Goal: Information Seeking & Learning: Learn about a topic

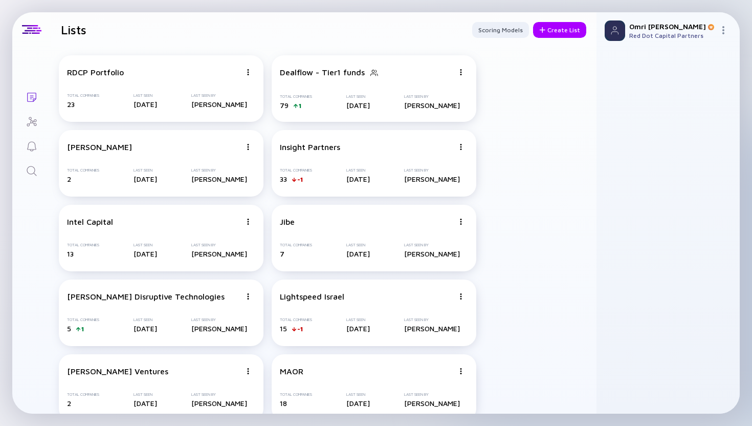
click at [31, 170] on icon "Search" at bounding box center [32, 171] width 12 height 12
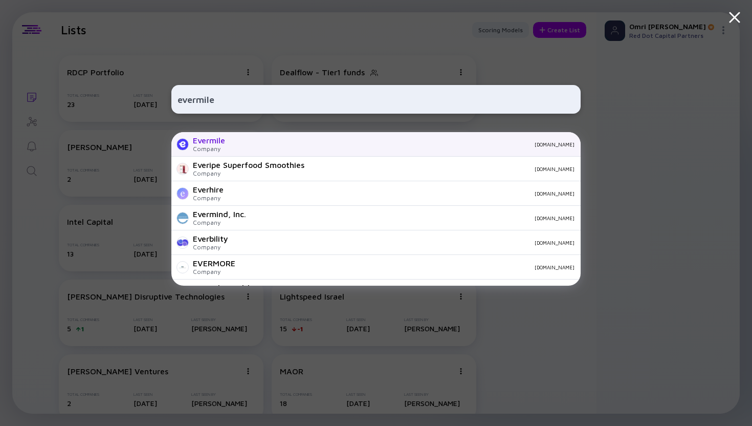
type input "evermile"
click at [220, 143] on div "Evermile" at bounding box center [209, 140] width 32 height 9
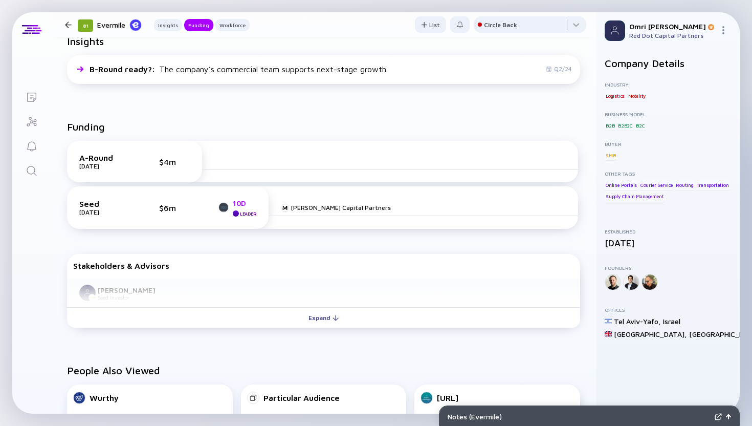
scroll to position [269, 0]
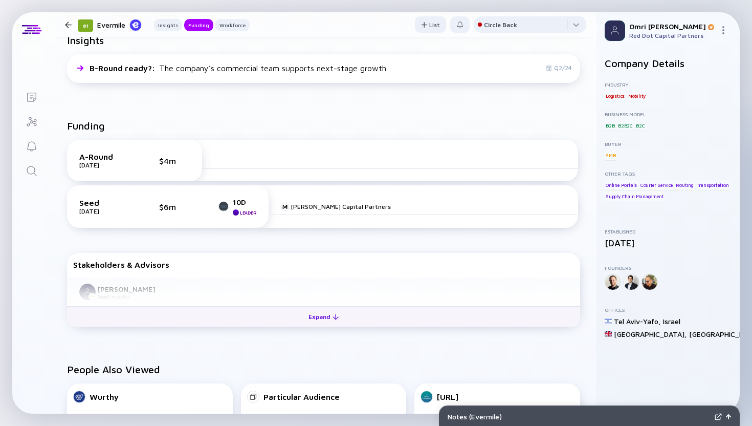
click at [276, 324] on button "Expand" at bounding box center [323, 316] width 513 height 20
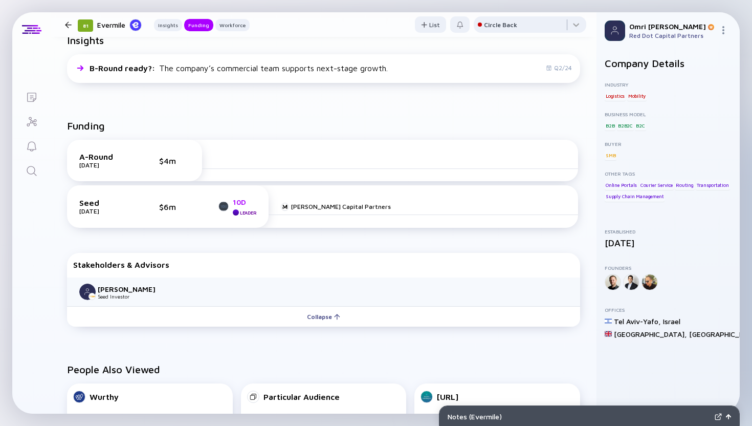
click at [233, 200] on div "10D" at bounding box center [245, 202] width 24 height 9
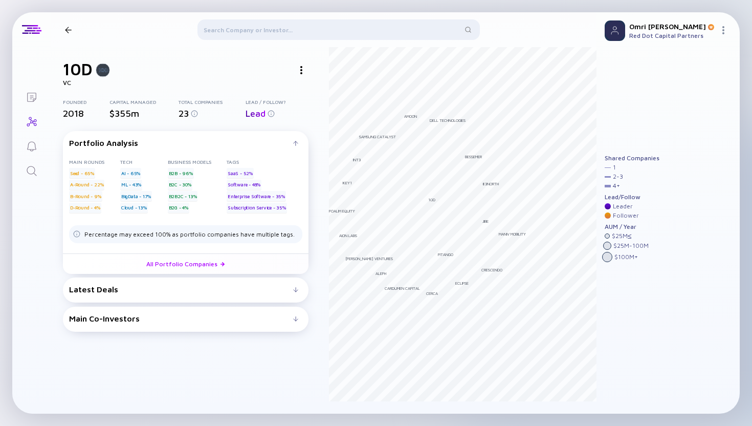
click at [176, 288] on div "Latest Deals" at bounding box center [181, 289] width 224 height 9
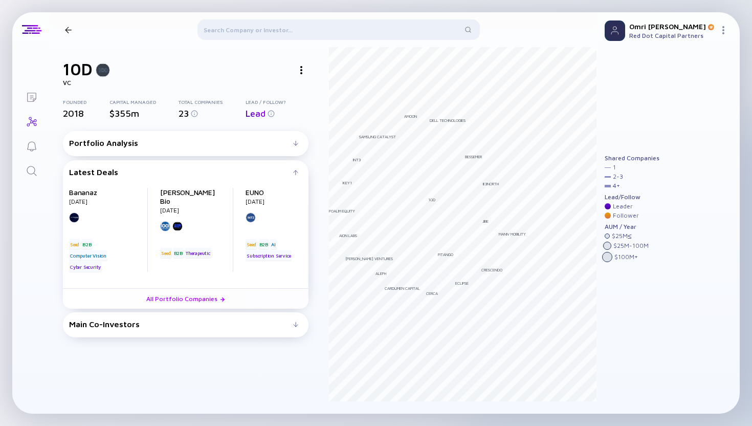
click at [177, 319] on div "Main Co-Investors" at bounding box center [181, 323] width 224 height 9
